Goal: Information Seeking & Learning: Learn about a topic

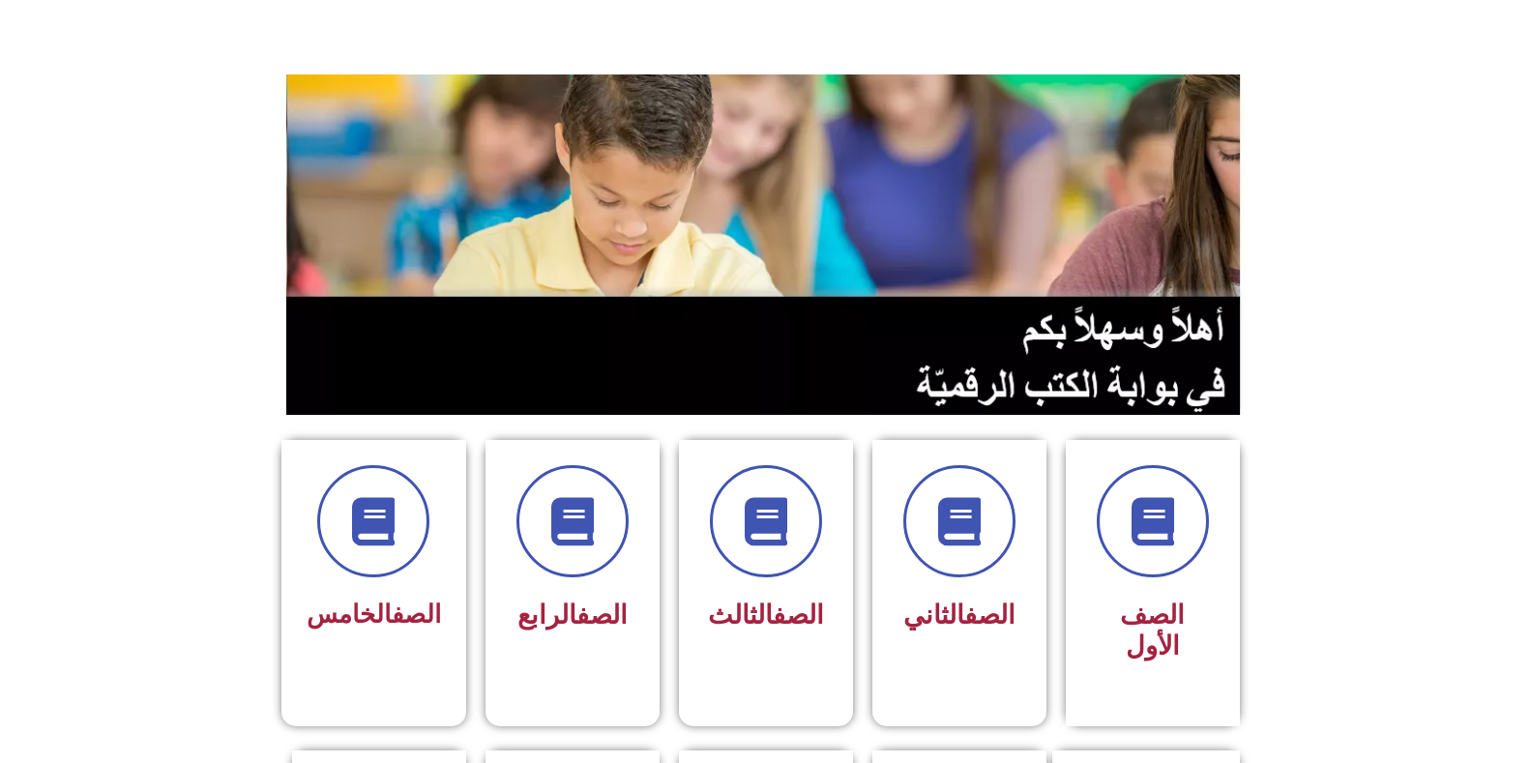
scroll to position [193, 0]
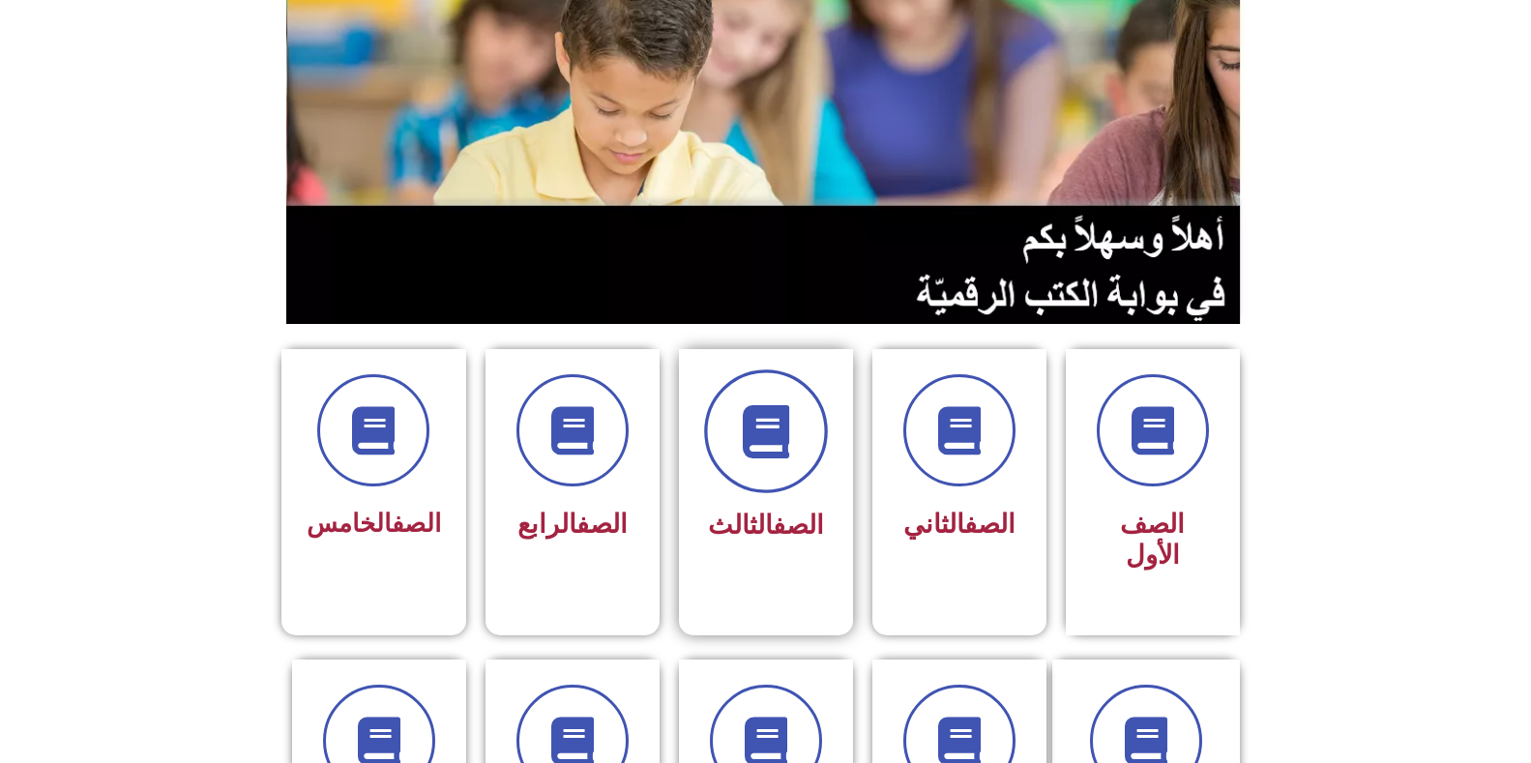
click at [773, 434] on icon at bounding box center [765, 431] width 53 height 53
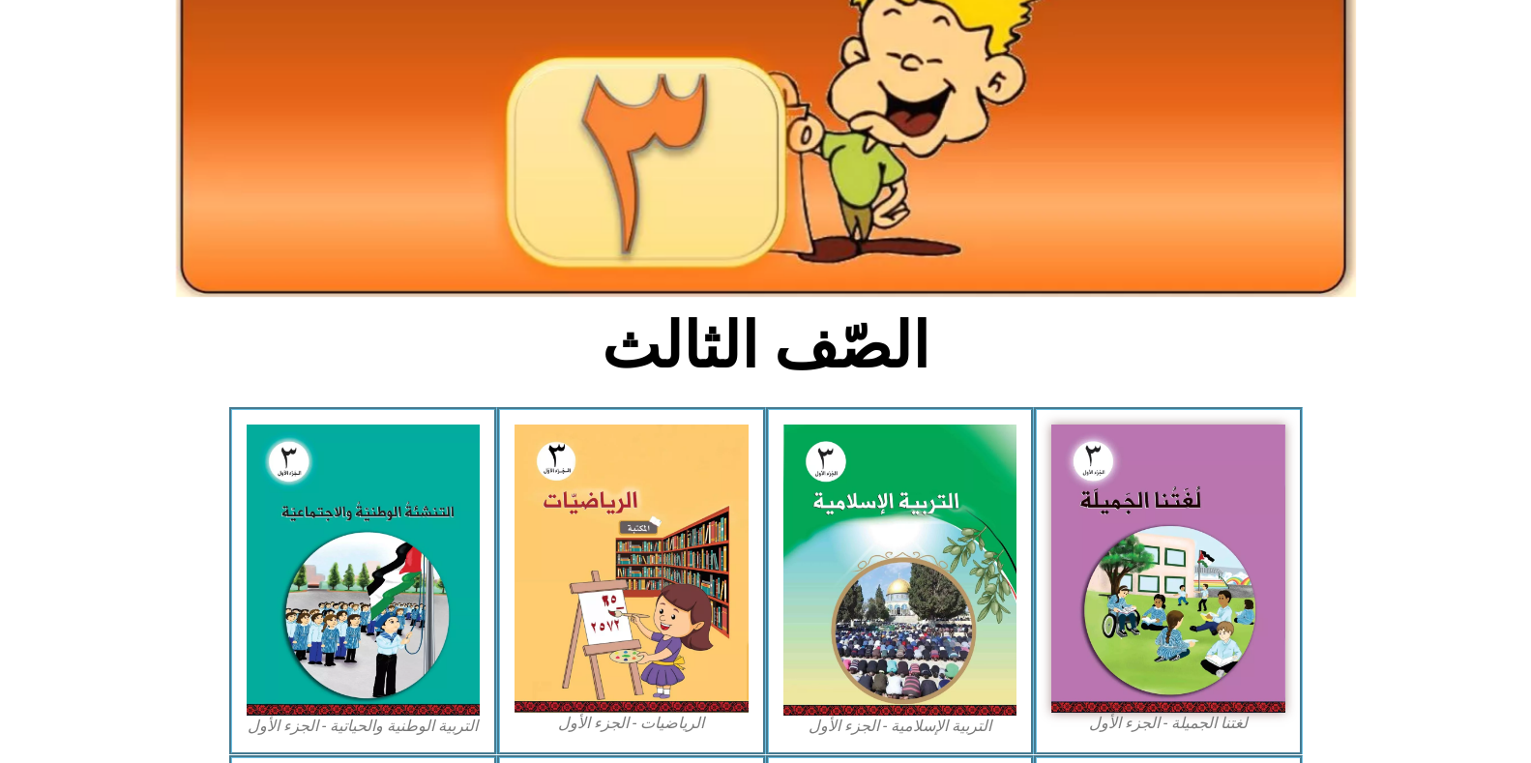
scroll to position [193, 0]
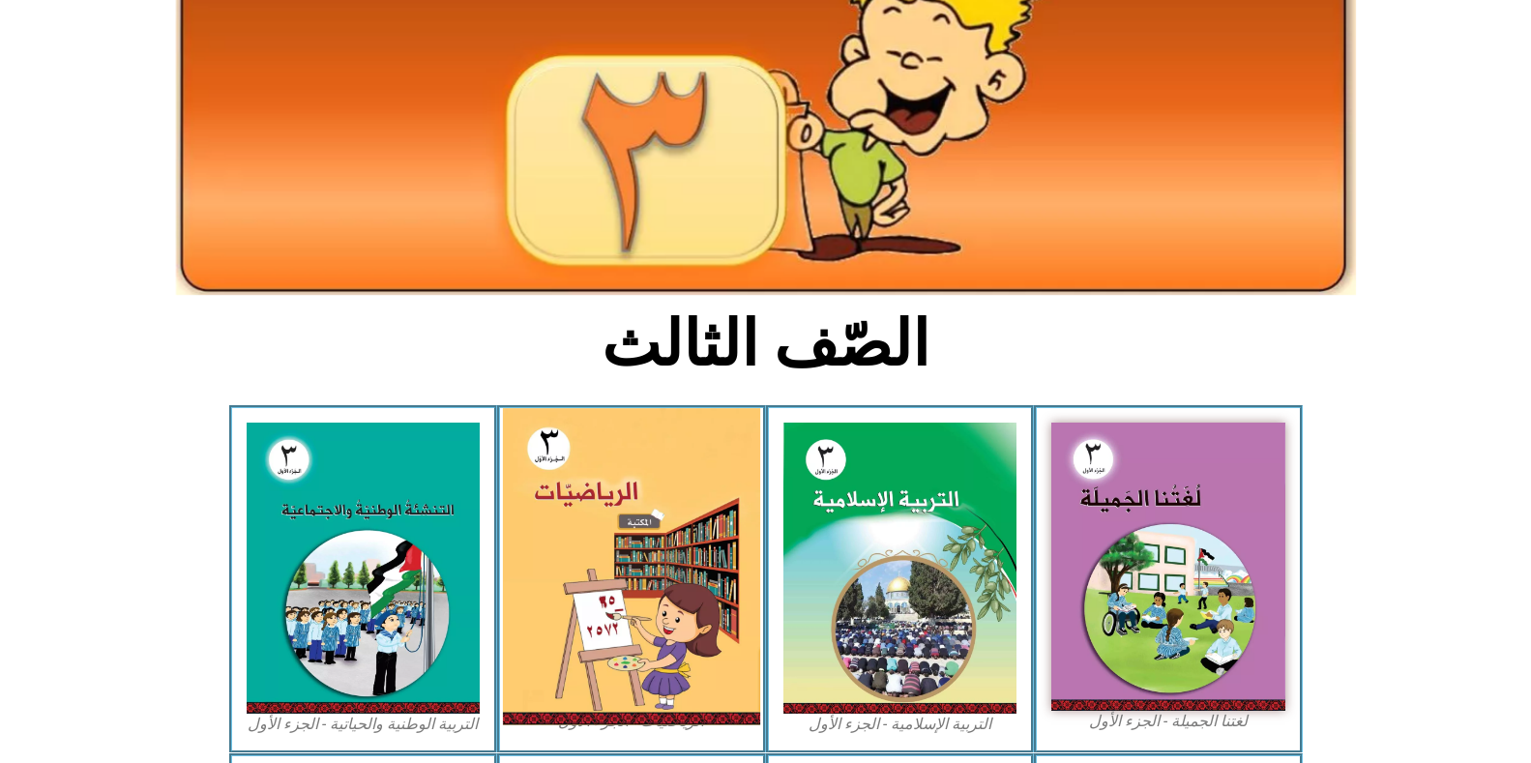
click at [695, 531] on img at bounding box center [631, 566] width 257 height 317
click at [611, 547] on img at bounding box center [631, 566] width 257 height 317
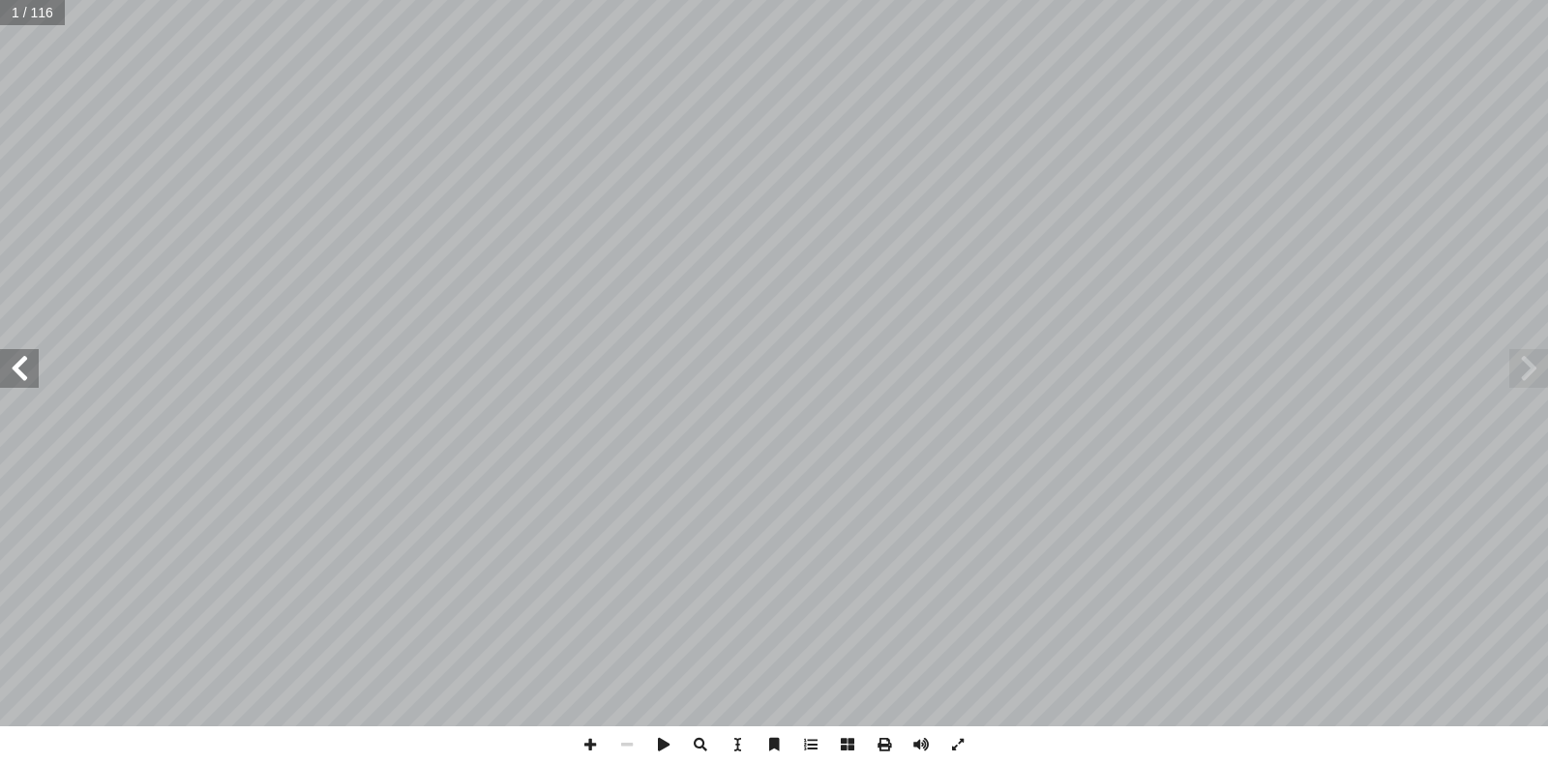
click at [29, 374] on span at bounding box center [19, 368] width 39 height 39
click at [36, 382] on span at bounding box center [19, 368] width 39 height 39
click at [37, 382] on span at bounding box center [19, 368] width 39 height 39
click at [24, 375] on span at bounding box center [19, 368] width 39 height 39
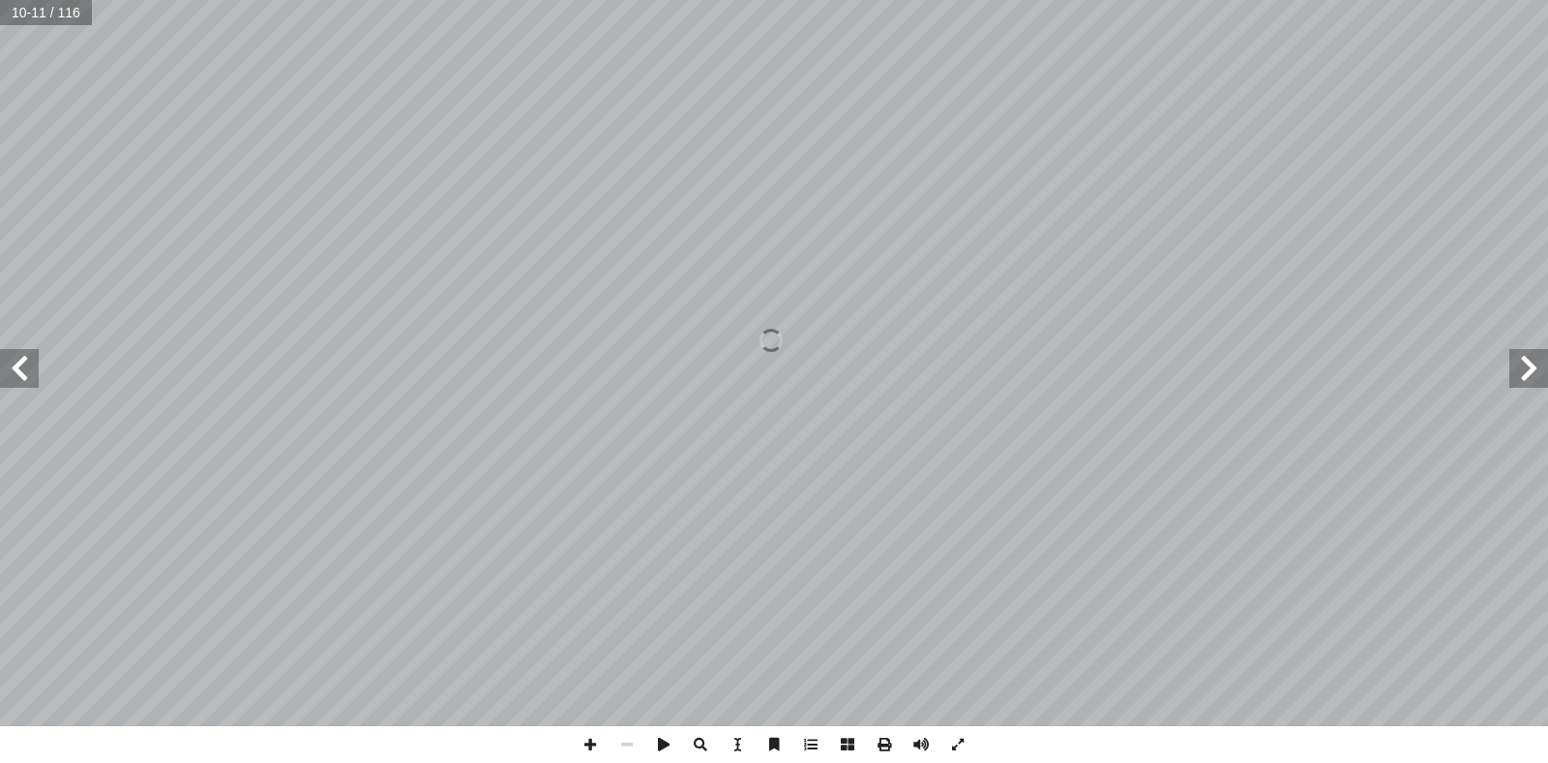
click at [24, 375] on span at bounding box center [19, 368] width 39 height 39
click at [1531, 372] on span at bounding box center [1528, 368] width 39 height 39
click at [1529, 380] on span at bounding box center [1528, 368] width 39 height 39
click at [21, 373] on span at bounding box center [19, 368] width 39 height 39
click at [1527, 362] on span at bounding box center [1528, 368] width 39 height 39
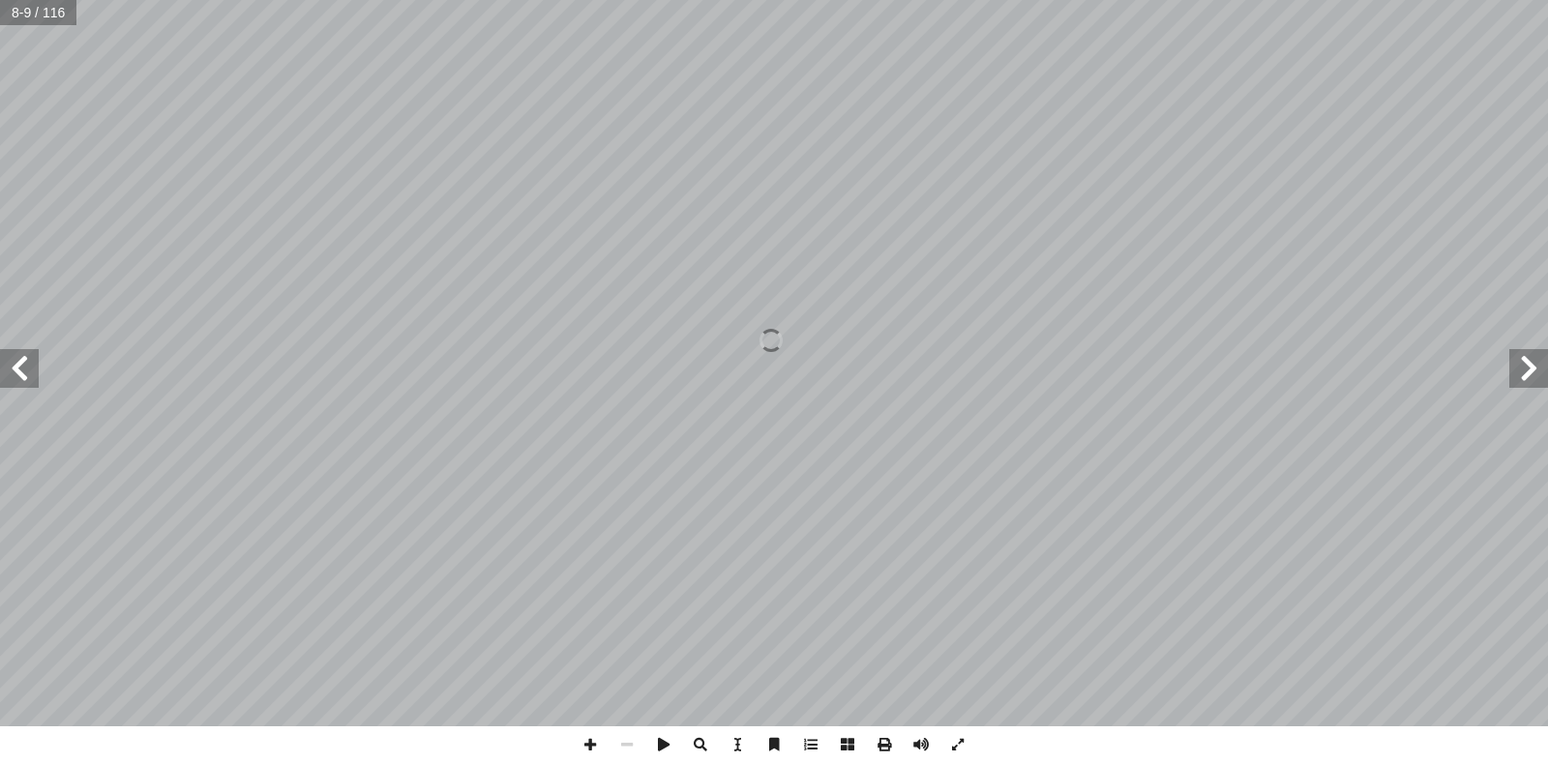
click at [38, 371] on span at bounding box center [19, 368] width 39 height 39
click at [17, 358] on span at bounding box center [19, 368] width 39 height 39
click at [24, 377] on span at bounding box center [19, 368] width 39 height 39
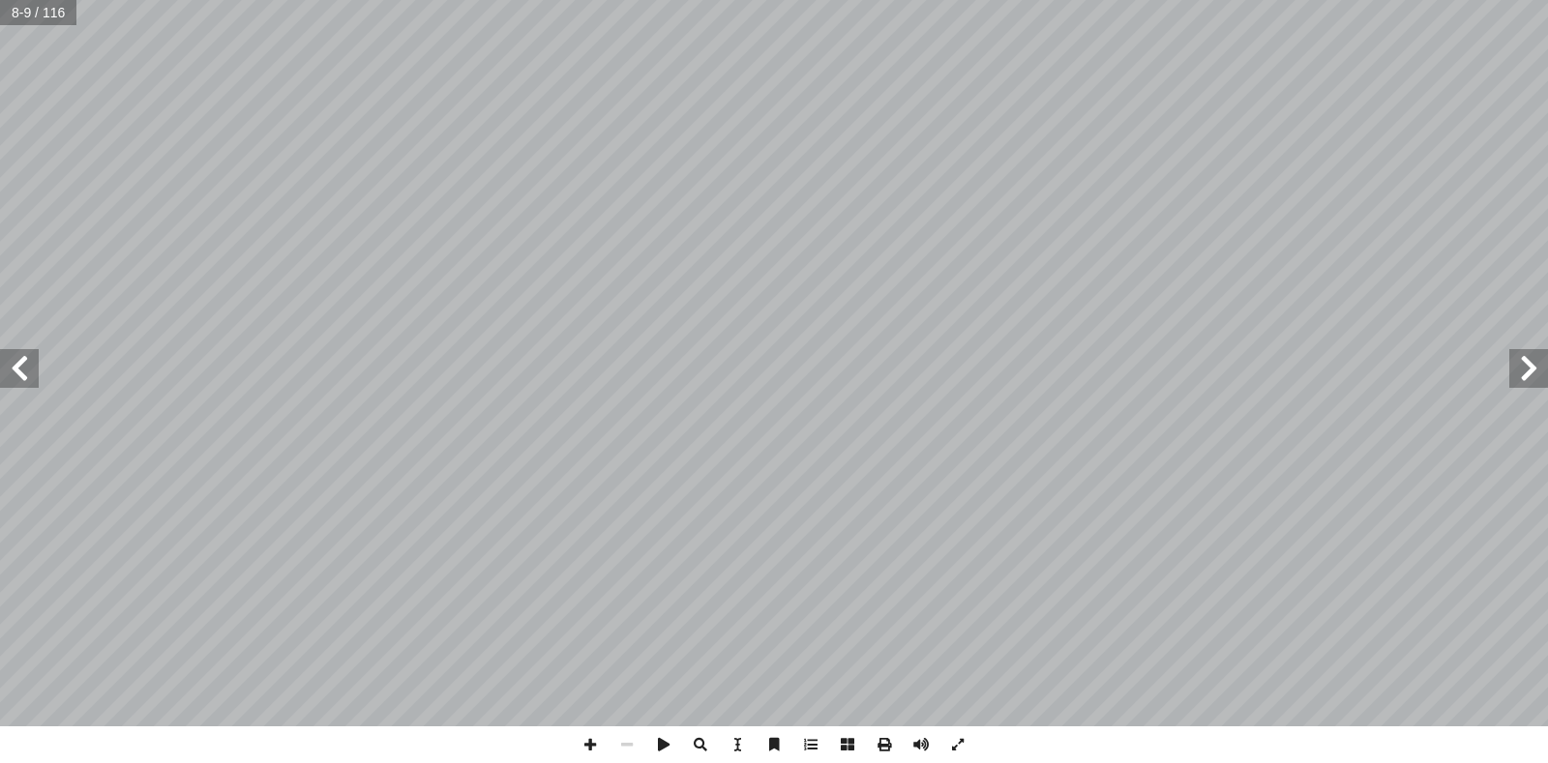
click at [30, 378] on span at bounding box center [19, 368] width 39 height 39
click at [28, 375] on span at bounding box center [19, 368] width 39 height 39
